Goal: Transaction & Acquisition: Purchase product/service

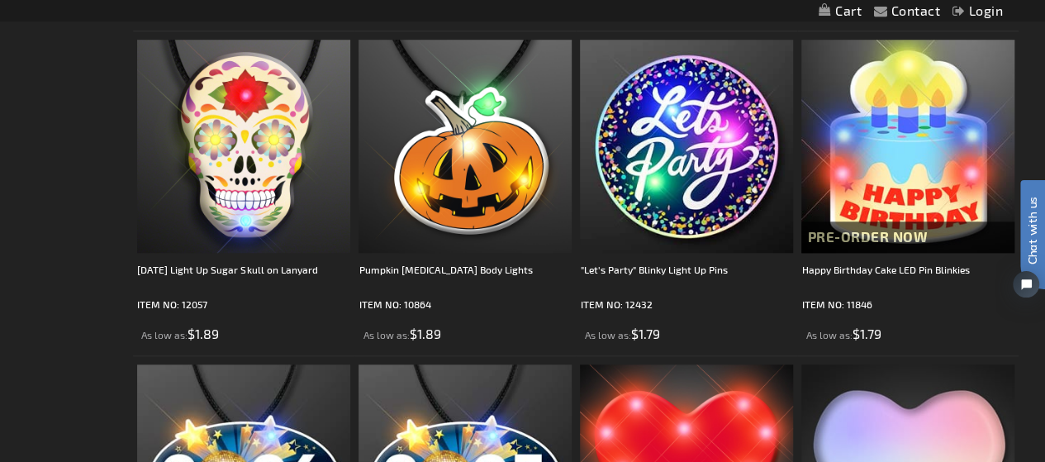
scroll to position [744, 0]
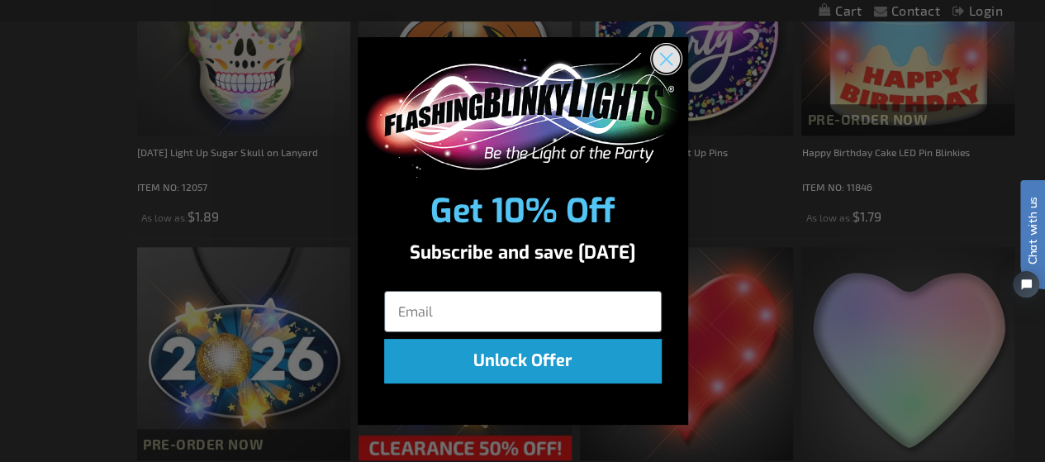
click at [665, 56] on circle "Close dialog" at bounding box center [665, 58] width 27 height 27
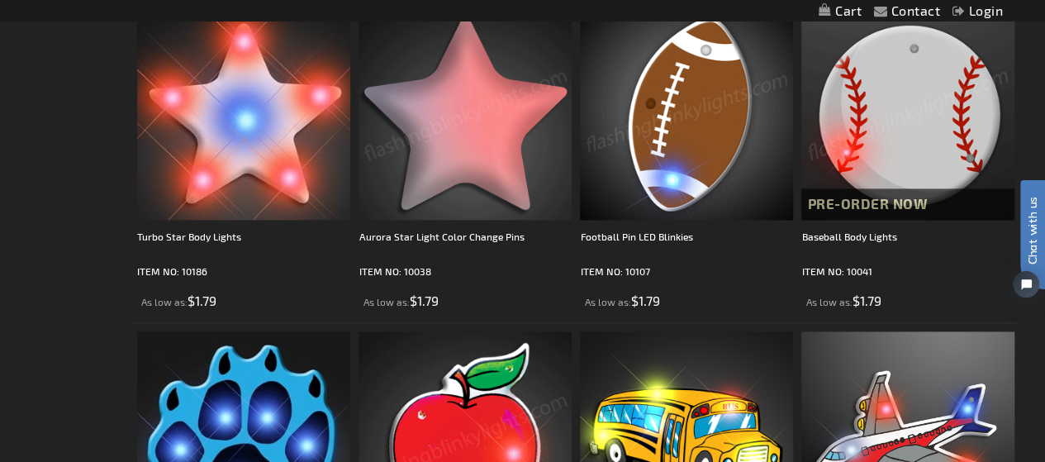
scroll to position [4132, 0]
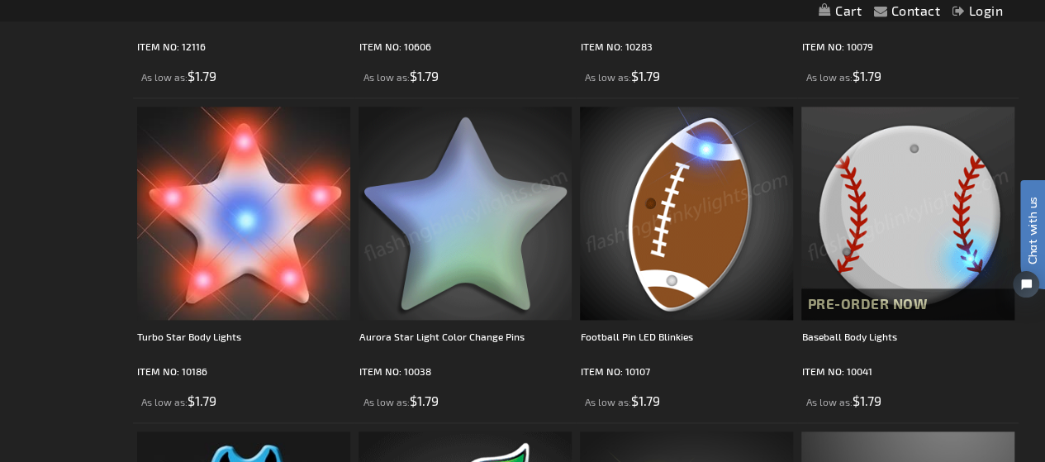
click at [662, 269] on img at bounding box center [686, 213] width 213 height 213
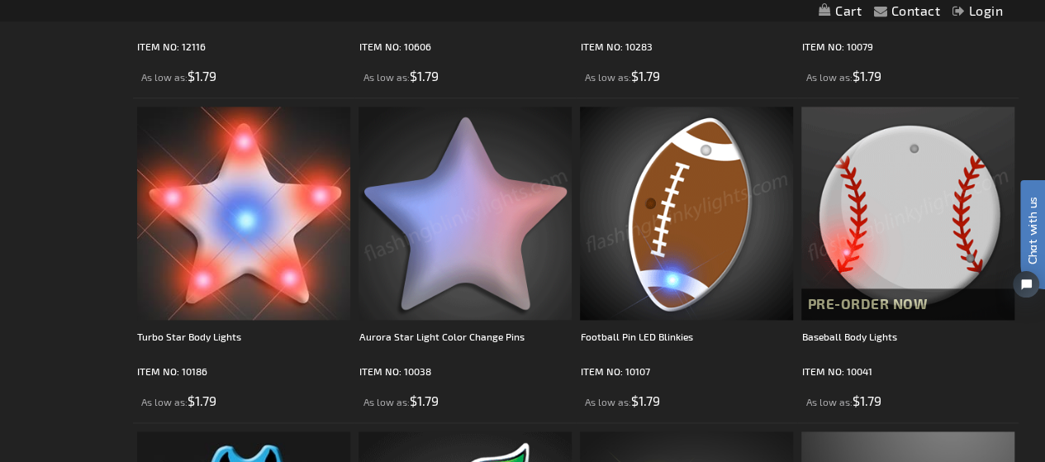
click at [662, 269] on img at bounding box center [686, 213] width 213 height 213
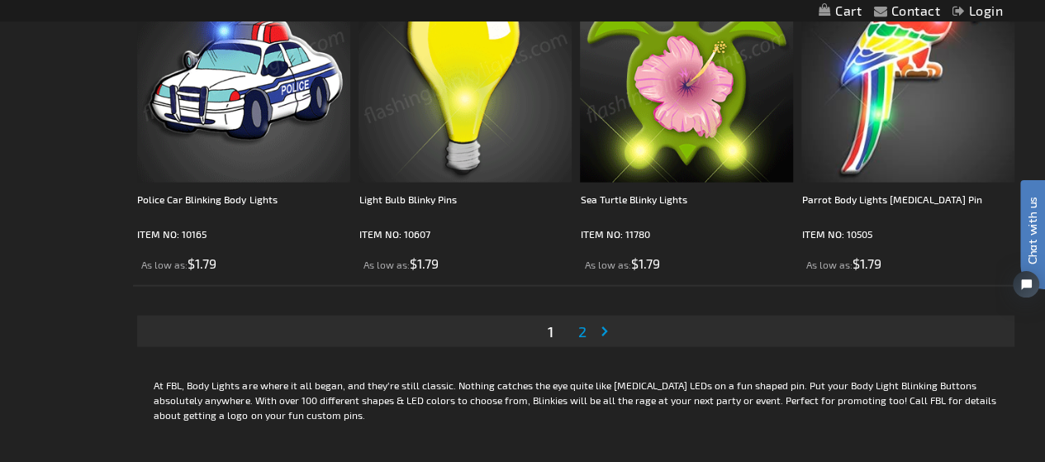
scroll to position [4958, 0]
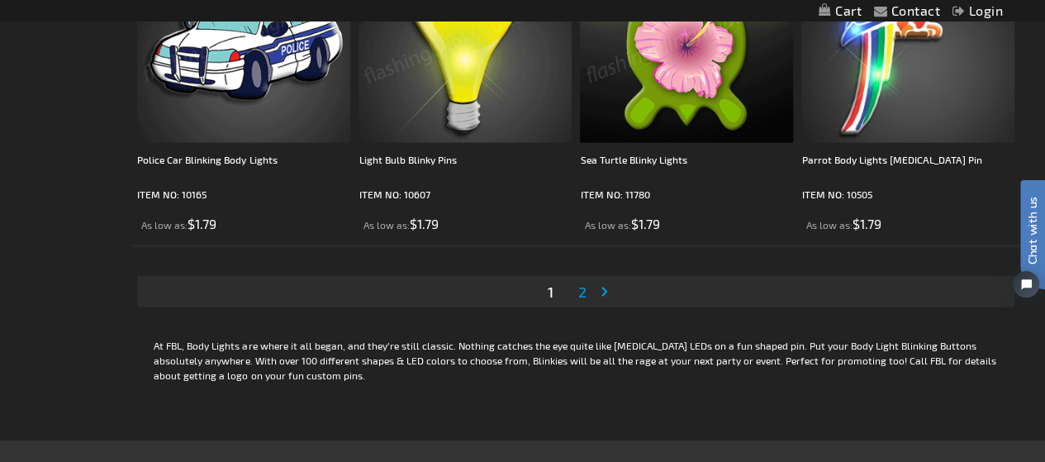
click at [579, 292] on span "2" at bounding box center [582, 292] width 8 height 18
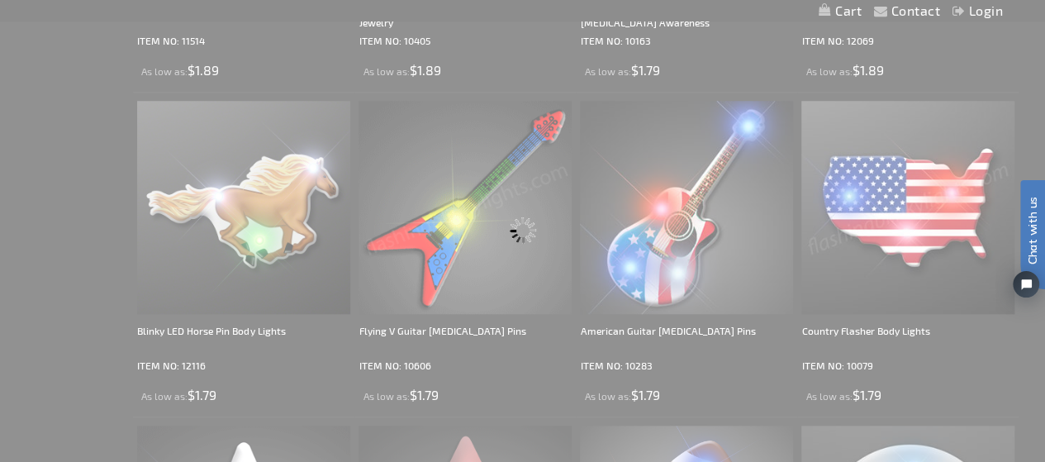
scroll to position [2486, 0]
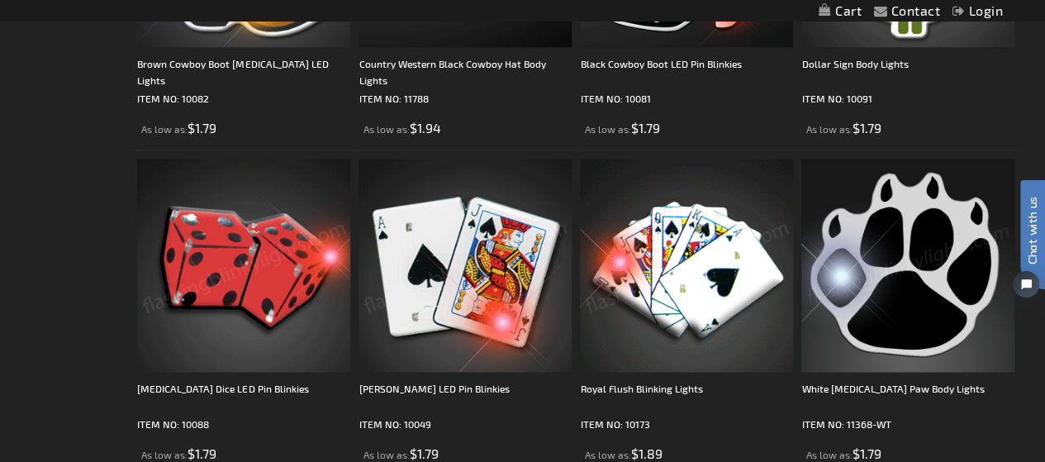
scroll to position [826, 0]
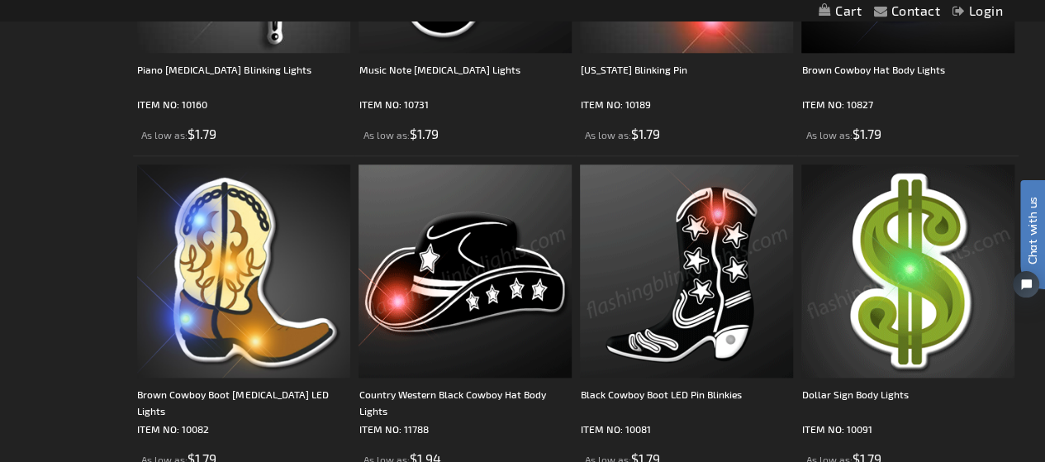
click at [937, 274] on img at bounding box center [908, 270] width 213 height 213
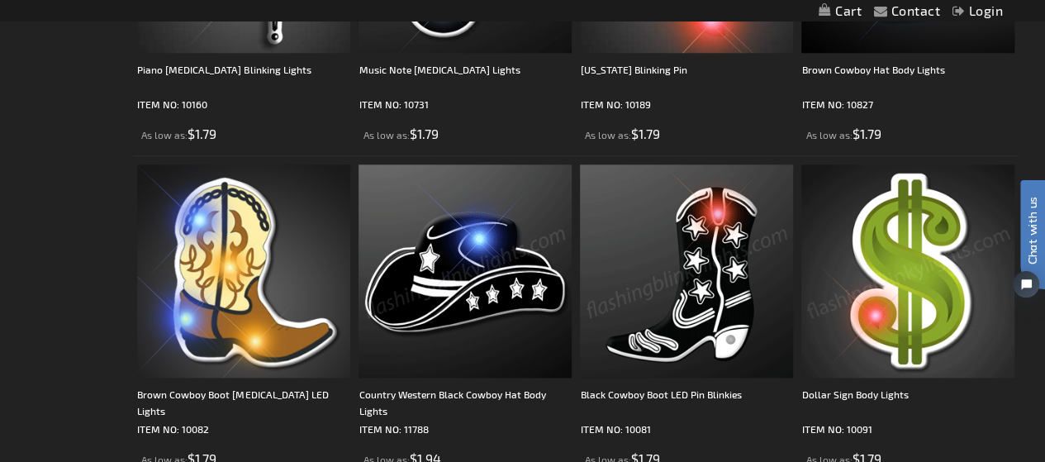
click at [937, 274] on img at bounding box center [908, 270] width 213 height 213
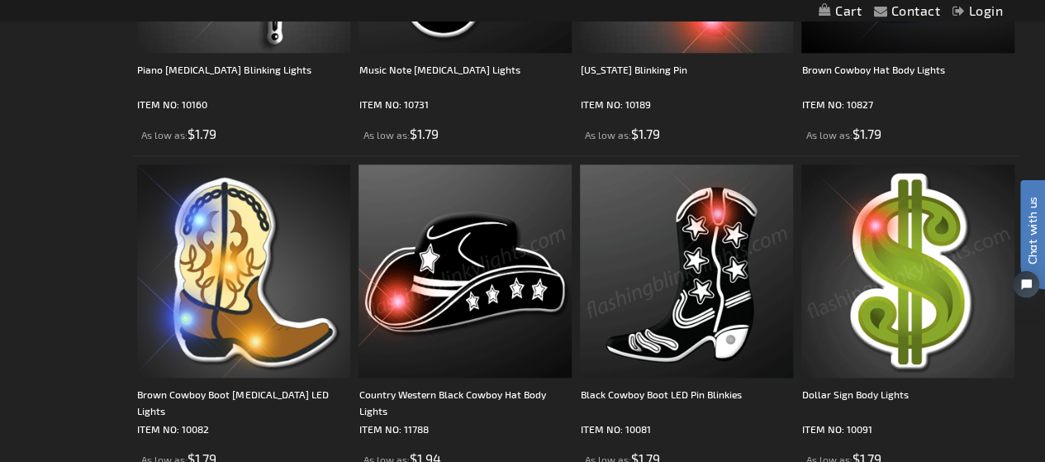
click at [929, 274] on img at bounding box center [908, 270] width 213 height 213
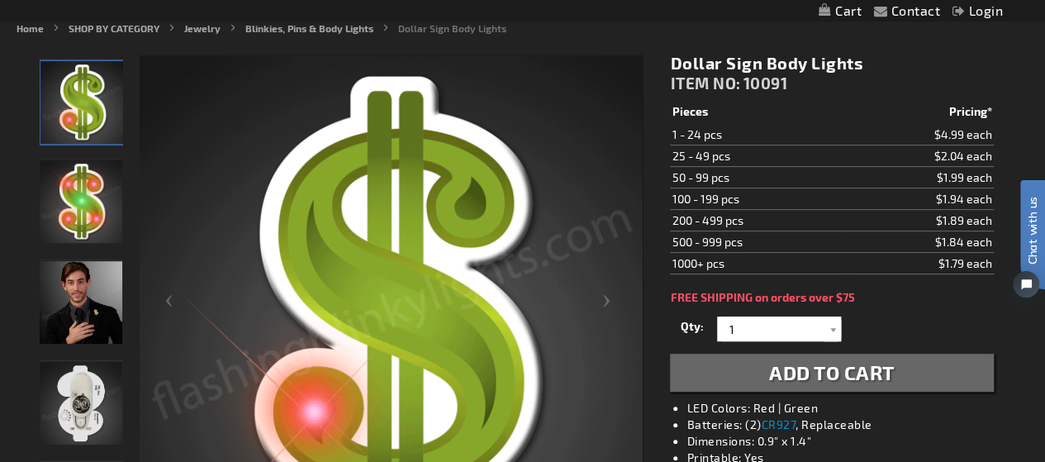
scroll to position [248, 0]
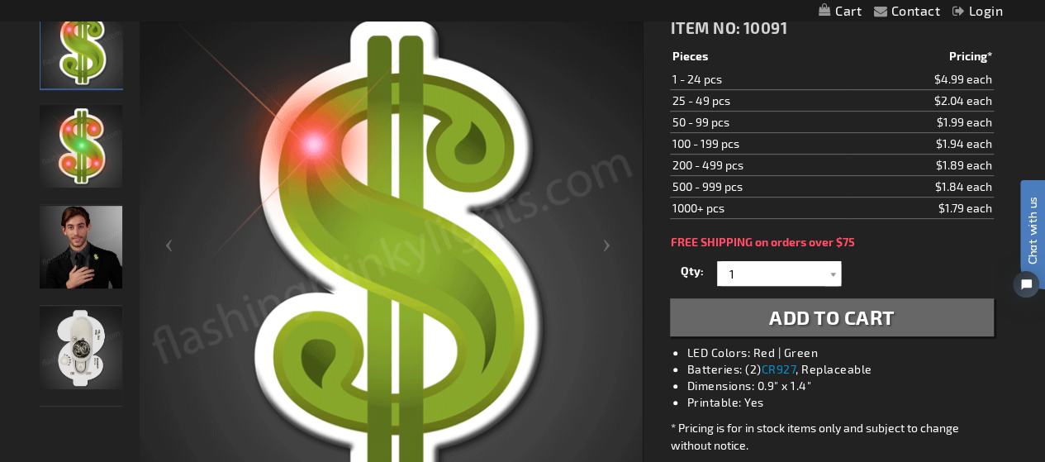
click at [81, 333] on img "Dollar Sign Body Lights" at bounding box center [81, 348] width 83 height 83
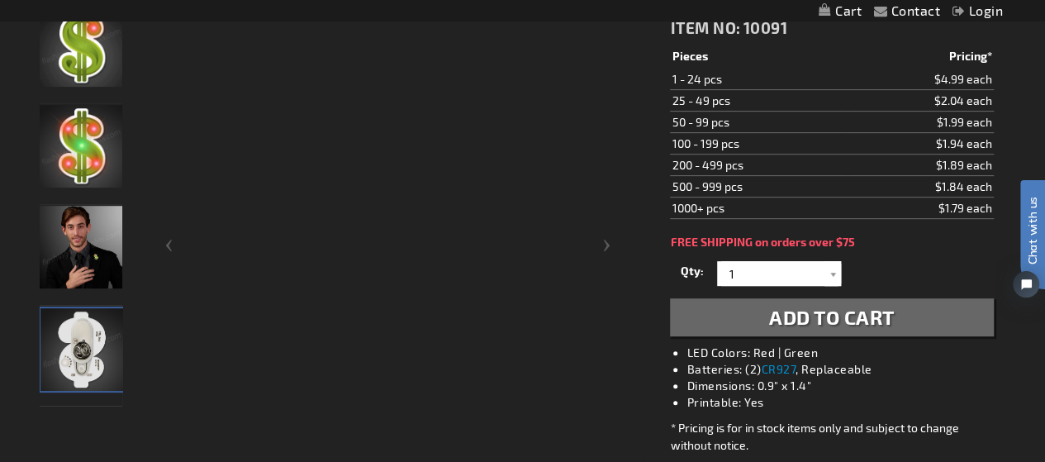
click at [81, 333] on img "Dollar Sign Body Lights" at bounding box center [81, 349] width 83 height 83
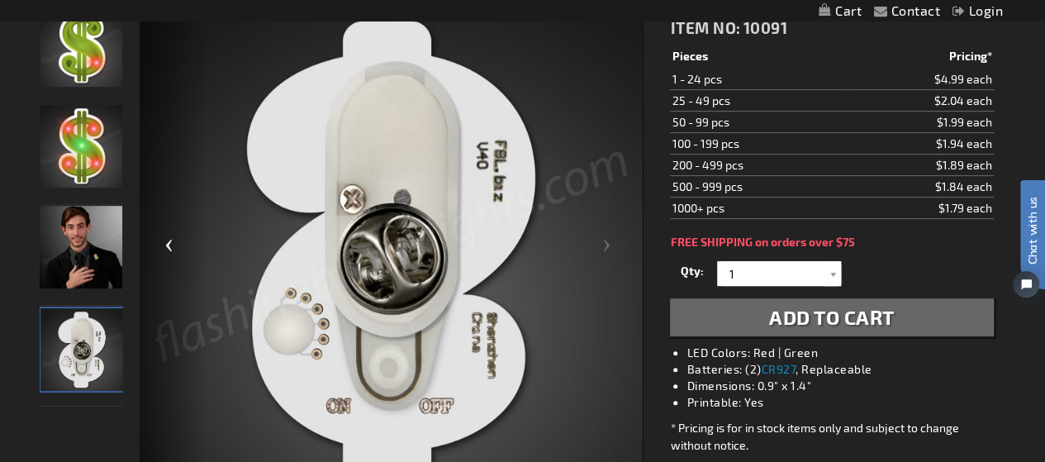
click at [170, 242] on div "Previous" at bounding box center [173, 251] width 66 height 507
